Goal: Find specific page/section

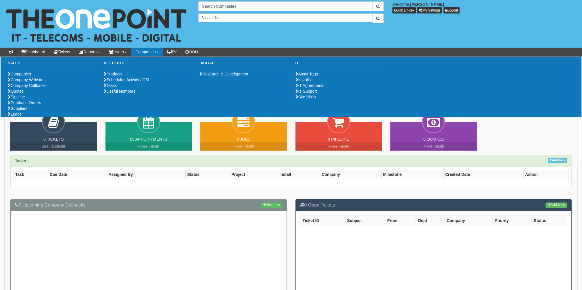
click at [157, 51] on link "Companies" at bounding box center [147, 52] width 32 height 9
click at [30, 105] on link "Purchase Orders" at bounding box center [24, 103] width 33 height 5
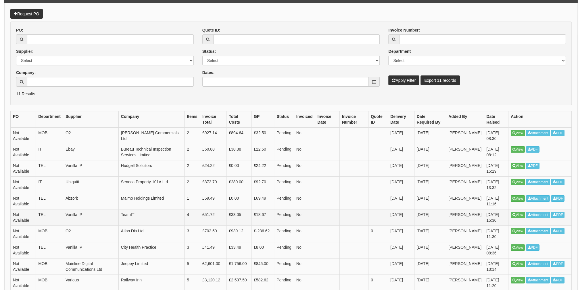
scroll to position [86, 0]
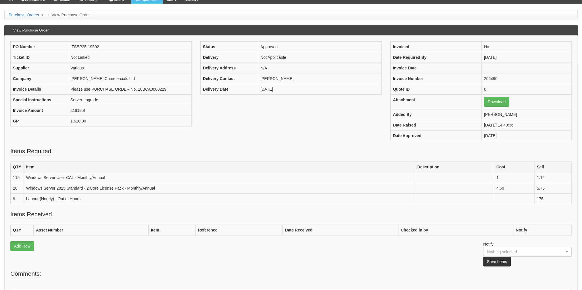
scroll to position [57, 0]
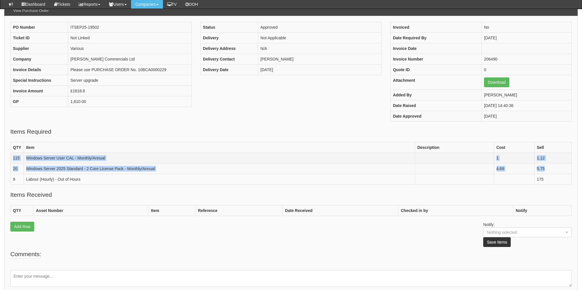
drag, startPoint x: 550, startPoint y: 167, endPoint x: 12, endPoint y: 157, distance: 538.0
click at [12, 157] on tbody "QTY Item Description Cost Sell 115 Windows Server User CAL - Monthly/Annual 1 1…" at bounding box center [291, 163] width 561 height 43
drag, startPoint x: 12, startPoint y: 157, endPoint x: 31, endPoint y: 163, distance: 19.4
click at [31, 163] on td "Windows Server 2025 Standard - 2 Core License Pack - Monthly/Annual" at bounding box center [219, 168] width 391 height 11
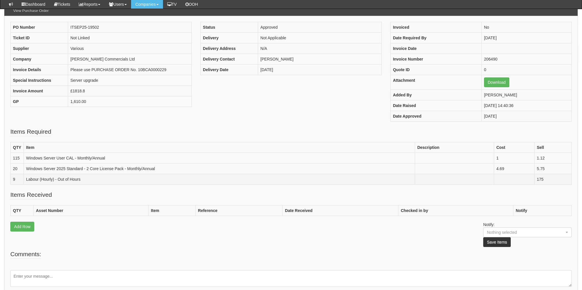
click at [102, 174] on td "Labour (Hourly) - Out of Hours" at bounding box center [219, 179] width 391 height 11
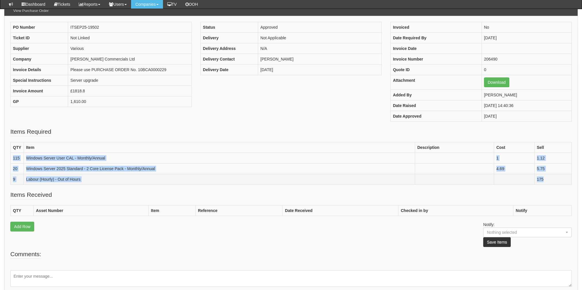
drag, startPoint x: 14, startPoint y: 157, endPoint x: 547, endPoint y: 178, distance: 534.3
click at [547, 178] on tbody "QTY Item Description Cost Sell 115 Windows Server User CAL - Monthly/Annual 1 1…" at bounding box center [291, 163] width 561 height 43
drag, startPoint x: 547, startPoint y: 178, endPoint x: 541, endPoint y: 168, distance: 11.0
copy tbody "115 Windows Server User CAL - Monthly/Annual 1 1.12 20 Windows Server 2025 Stan…"
